Goal: Information Seeking & Learning: Learn about a topic

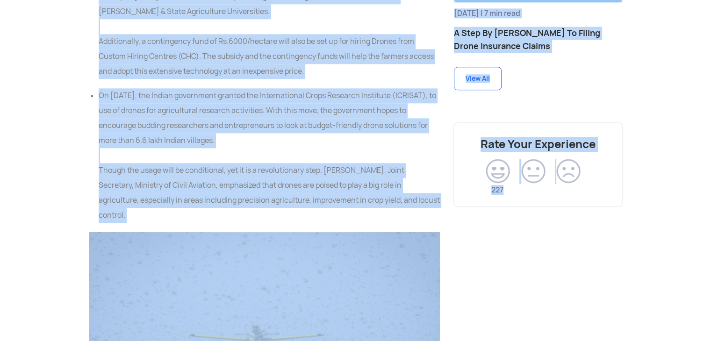
scroll to position [1139, 0]
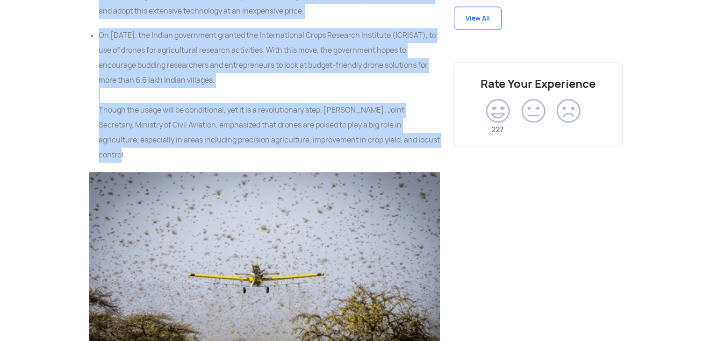
drag, startPoint x: 90, startPoint y: 59, endPoint x: 426, endPoint y: 75, distance: 336.5
copy div "A lot of drone-based agricultural projects are undergoing in [GEOGRAPHIC_DATA].…"
click at [396, 43] on li "On [DATE], the Indian government granted the International Crops Research Insti…" at bounding box center [269, 95] width 341 height 135
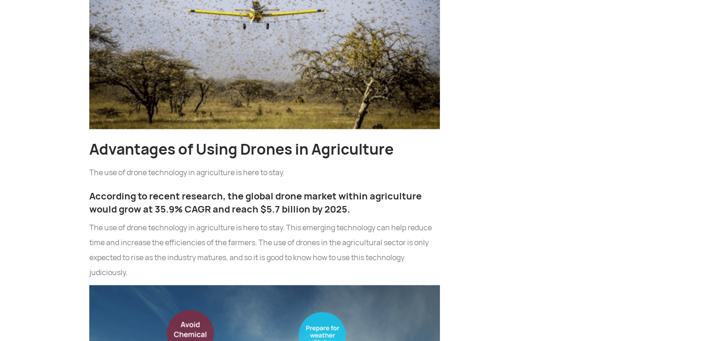
scroll to position [1404, 0]
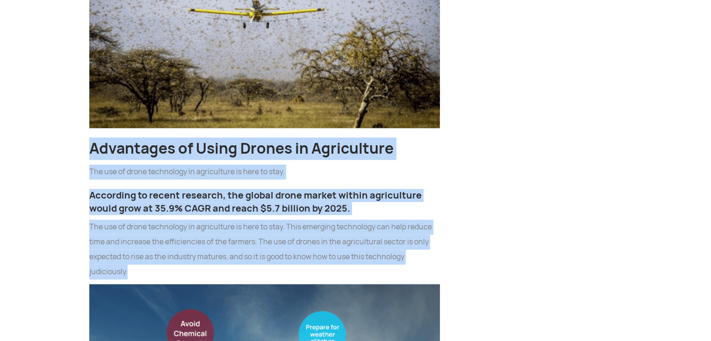
drag, startPoint x: 90, startPoint y: 72, endPoint x: 130, endPoint y: 190, distance: 125.1
copy div "Advantages of Using Drones in Agriculture The use of drone technology in agricu…"
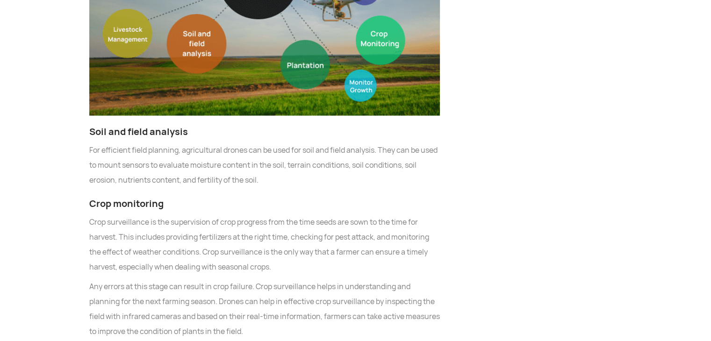
scroll to position [1827, 0]
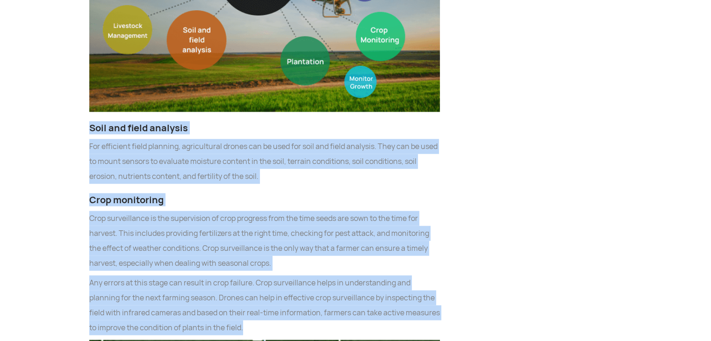
drag, startPoint x: 90, startPoint y: 52, endPoint x: 245, endPoint y: 247, distance: 249.5
copy div "Soil and field analysis For efficient field planning, agricultural drones can b…"
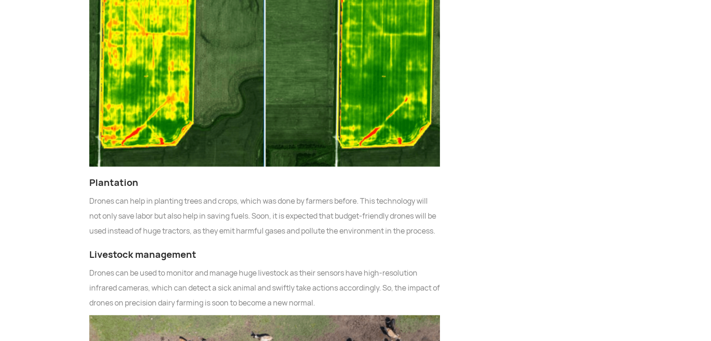
scroll to position [2227, 0]
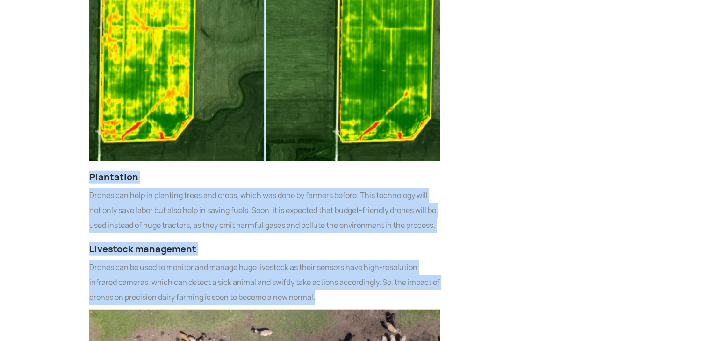
drag, startPoint x: 91, startPoint y: 99, endPoint x: 324, endPoint y: 230, distance: 268.0
copy div "Plantation Drones can help in planting trees and crops, which was done by farme…"
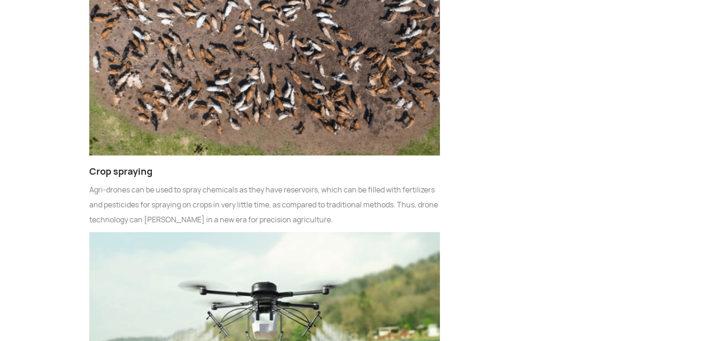
scroll to position [2609, 0]
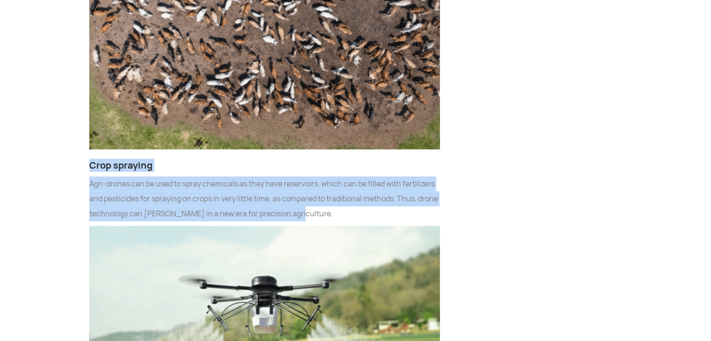
drag, startPoint x: 90, startPoint y: 103, endPoint x: 315, endPoint y: 148, distance: 229.3
click at [315, 148] on div "India is primarily an agrarian economy. Agriculture remains the chief source of…" at bounding box center [264, 66] width 365 height 4245
copy div "Crop spraying Agri-drones can be used to spray chemicals as they have reservoir…"
click at [418, 177] on p "Agri-drones can be used to spray chemicals as they have reservoirs, which can b…" at bounding box center [264, 199] width 351 height 45
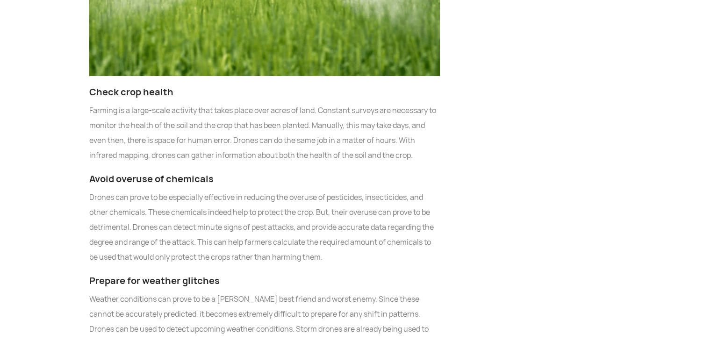
scroll to position [2981, 0]
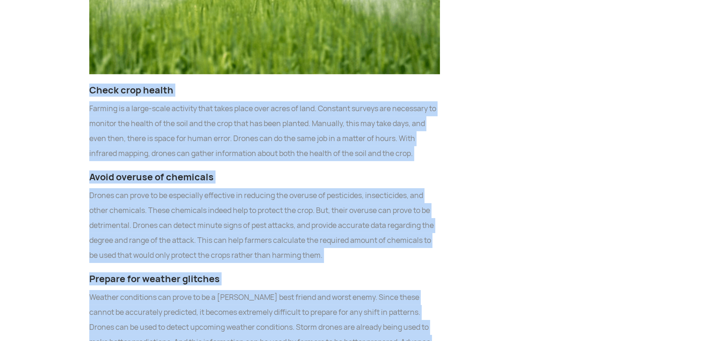
drag, startPoint x: 90, startPoint y: 25, endPoint x: 301, endPoint y: 305, distance: 350.5
copy div "Lorem ipsu dolors Ametcon ad e seddo-eiusm temporin utla etdol magna aliq enima…"
click at [436, 189] on p "Drones can prove to be especially effective in reducing the overuse of pesticid…" at bounding box center [264, 225] width 351 height 75
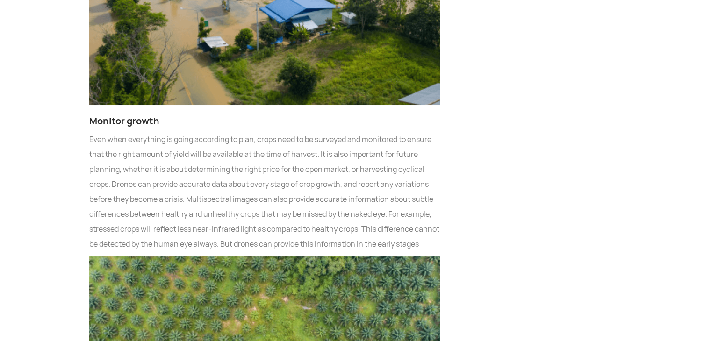
scroll to position [3484, 0]
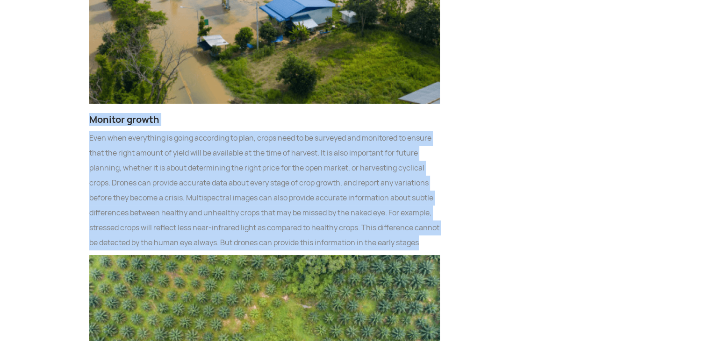
drag, startPoint x: 91, startPoint y: 57, endPoint x: 118, endPoint y: 189, distance: 135.1
copy div "Monitor growth Even when everything is going according to plan, crops need to b…"
click at [432, 160] on p "Even when everything is going according to plan, crops need to be surveyed and …" at bounding box center [264, 191] width 351 height 120
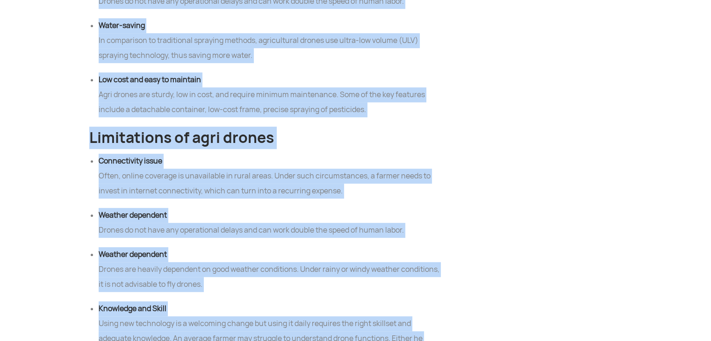
scroll to position [4160, 0]
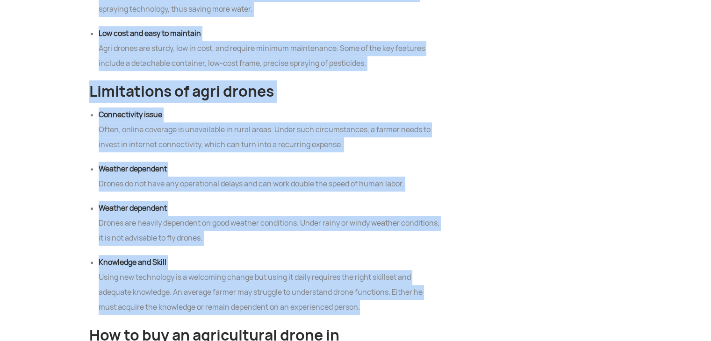
drag, startPoint x: 91, startPoint y: 53, endPoint x: 370, endPoint y: 260, distance: 348.2
copy div "Geofencing The thermal cameras installed over drones can easily detect animals …"
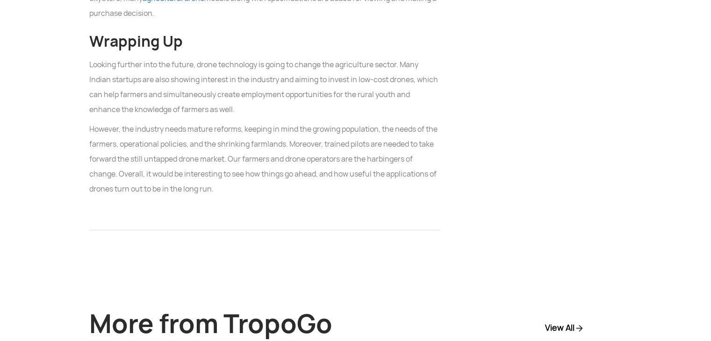
scroll to position [4561, 0]
